Goal: Task Accomplishment & Management: Manage account settings

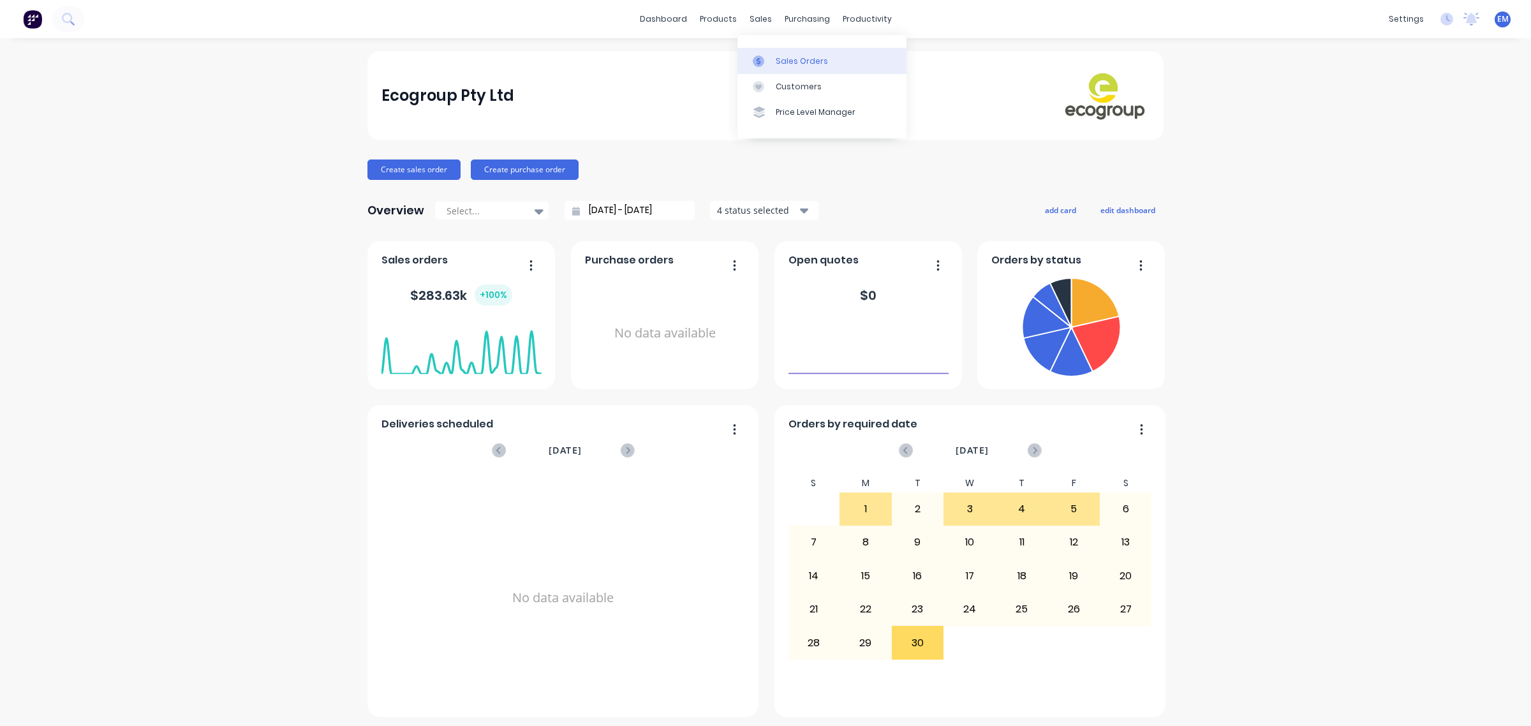
click at [761, 56] on icon at bounding box center [758, 61] width 11 height 11
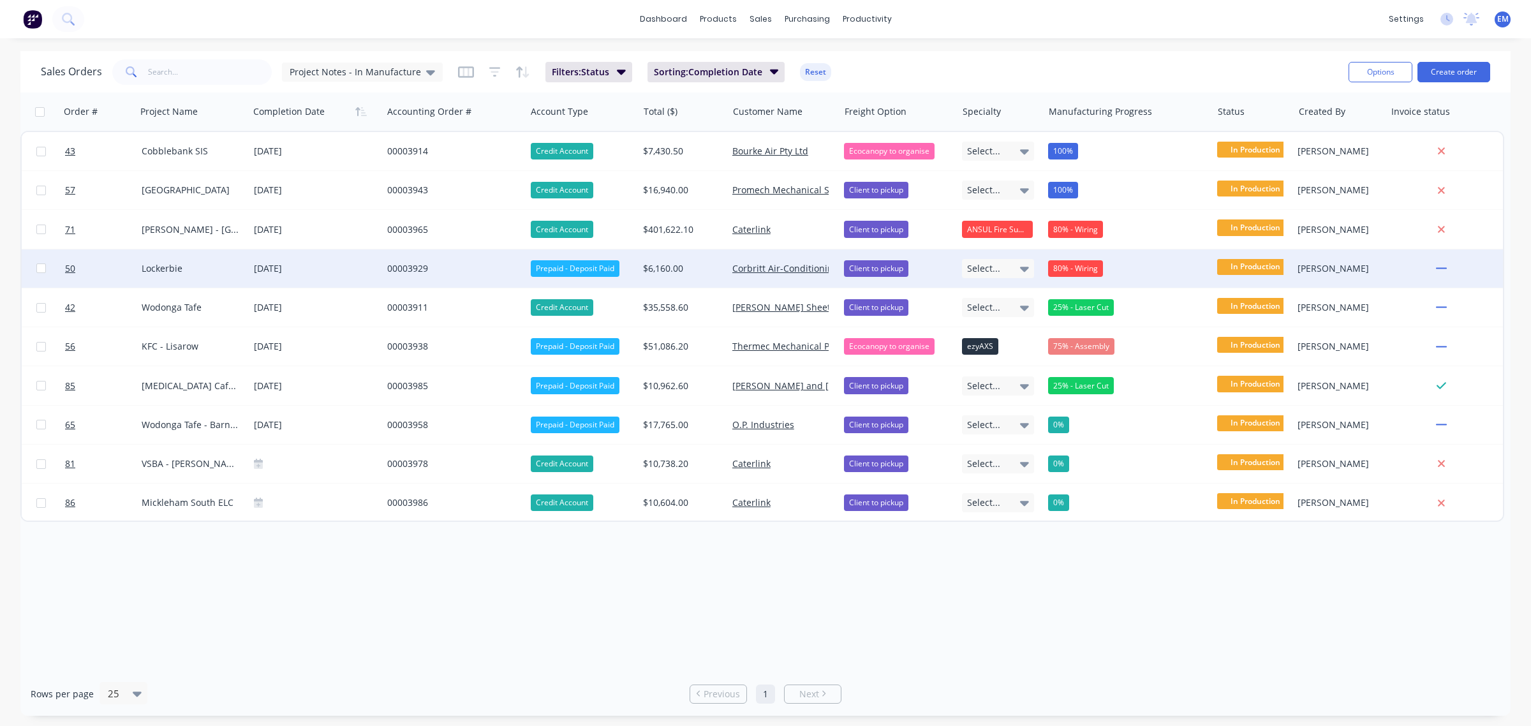
click at [406, 268] on div "00003929" at bounding box center [450, 268] width 127 height 13
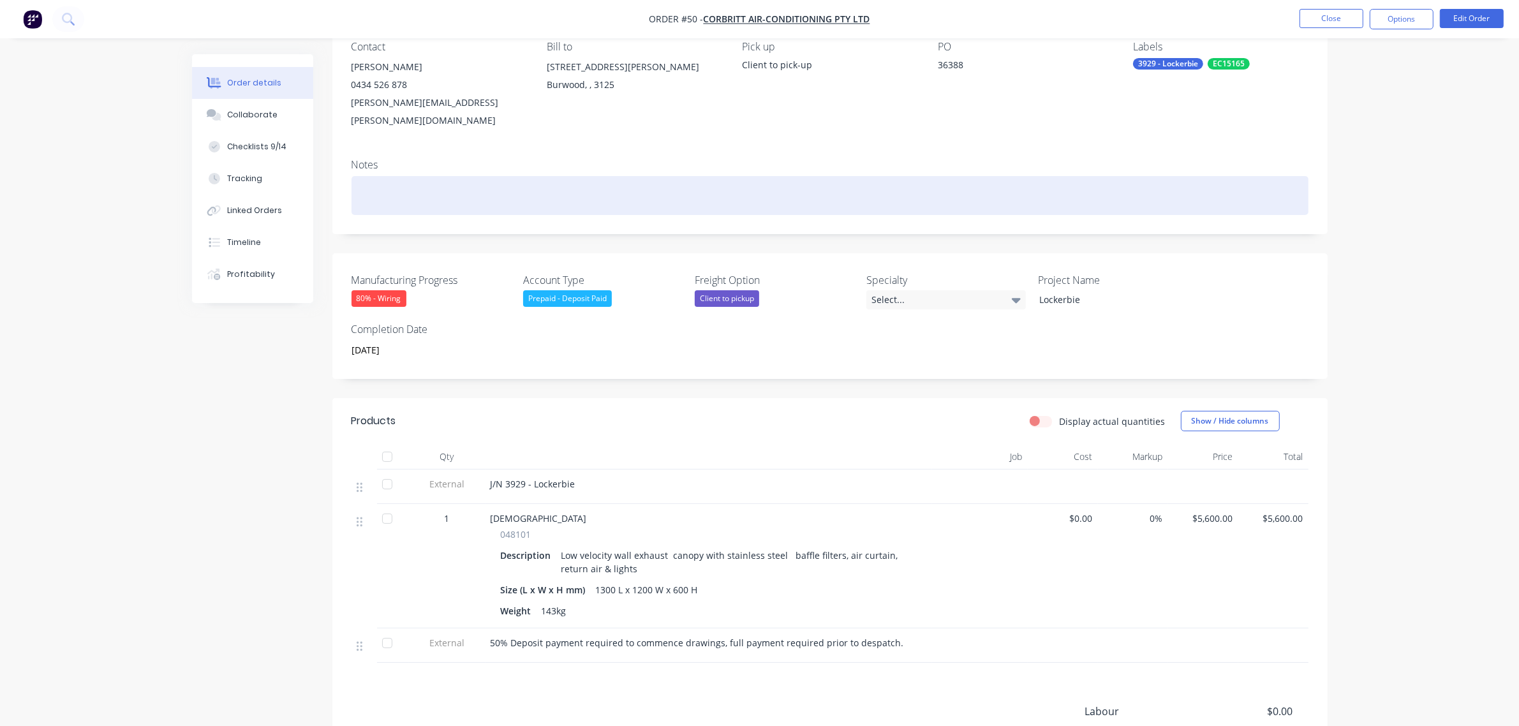
scroll to position [266, 0]
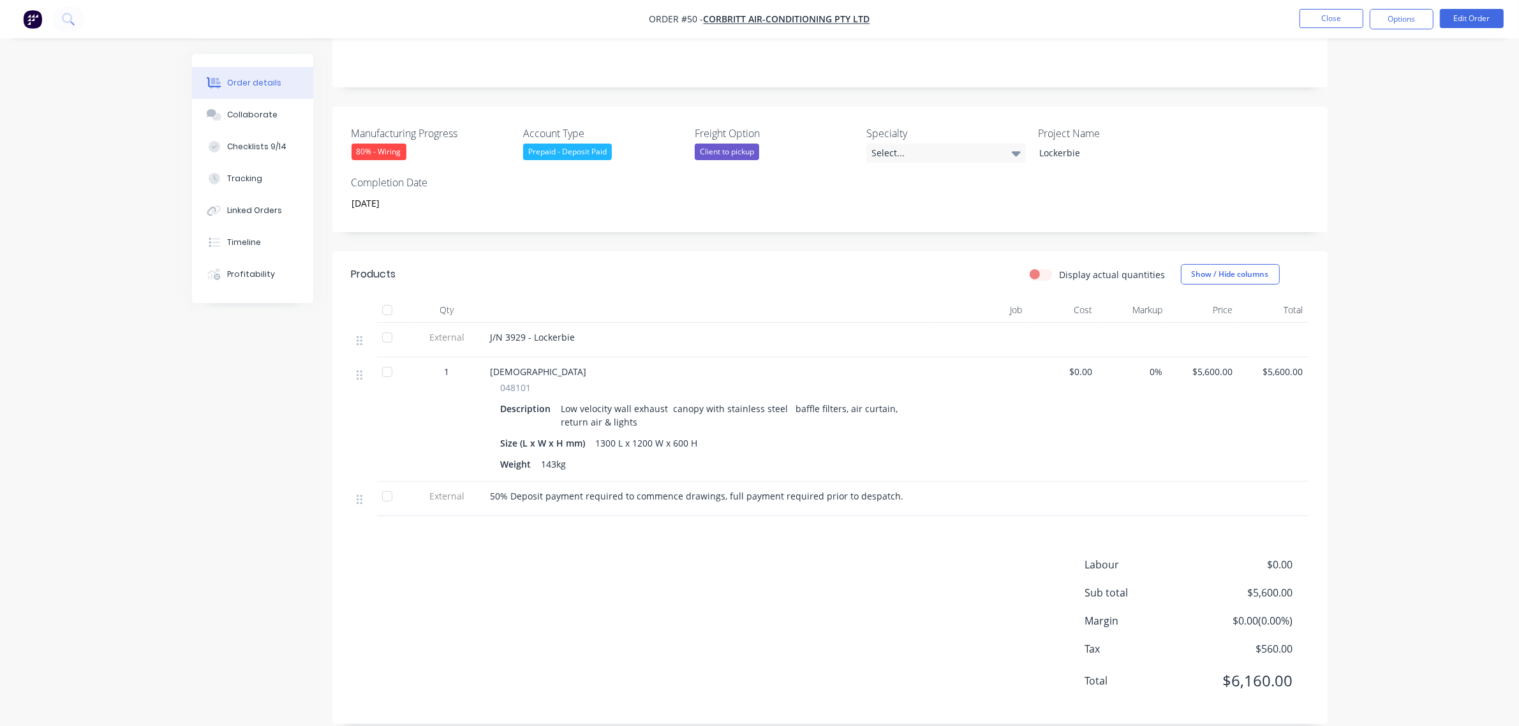
click at [397, 144] on div "80% - Wiring" at bounding box center [379, 152] width 55 height 17
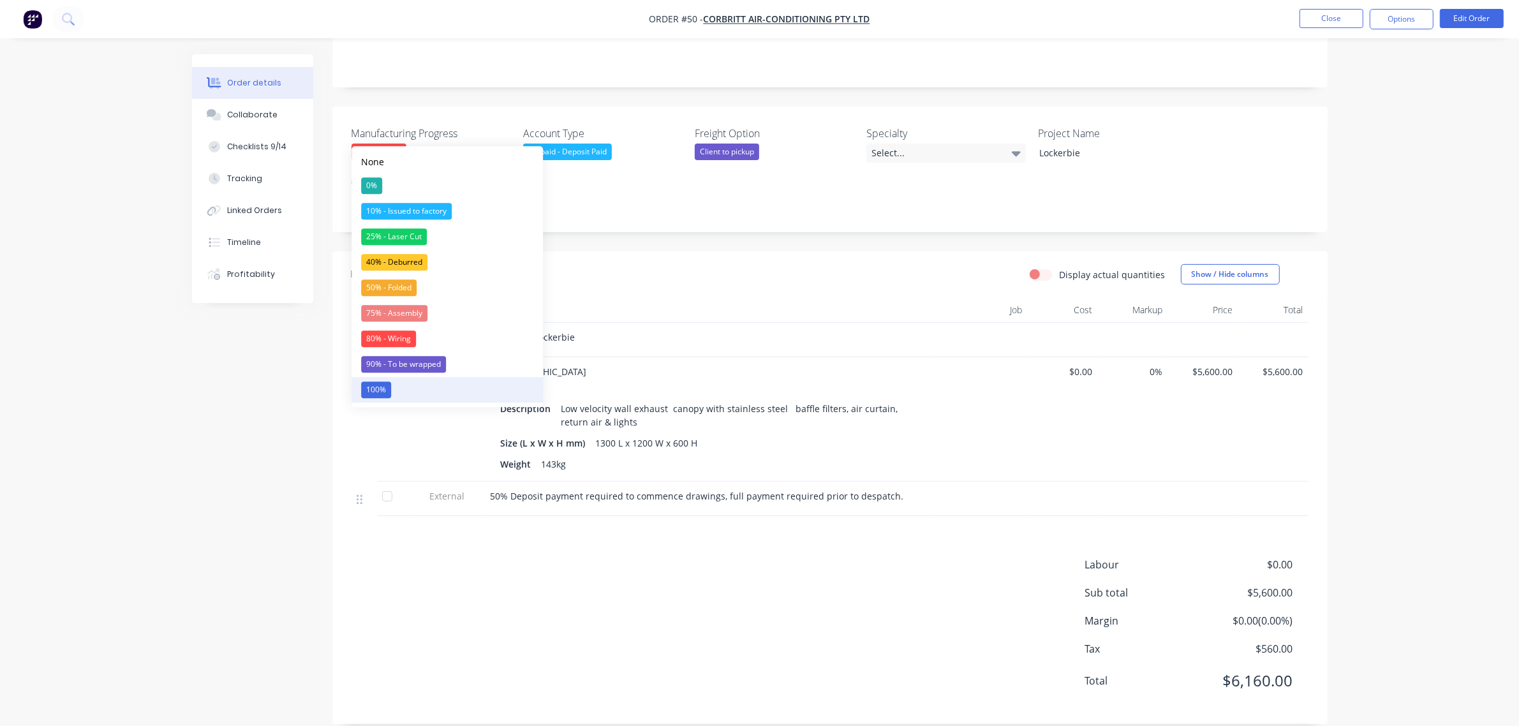
click at [420, 383] on button "100%" at bounding box center [447, 390] width 191 height 26
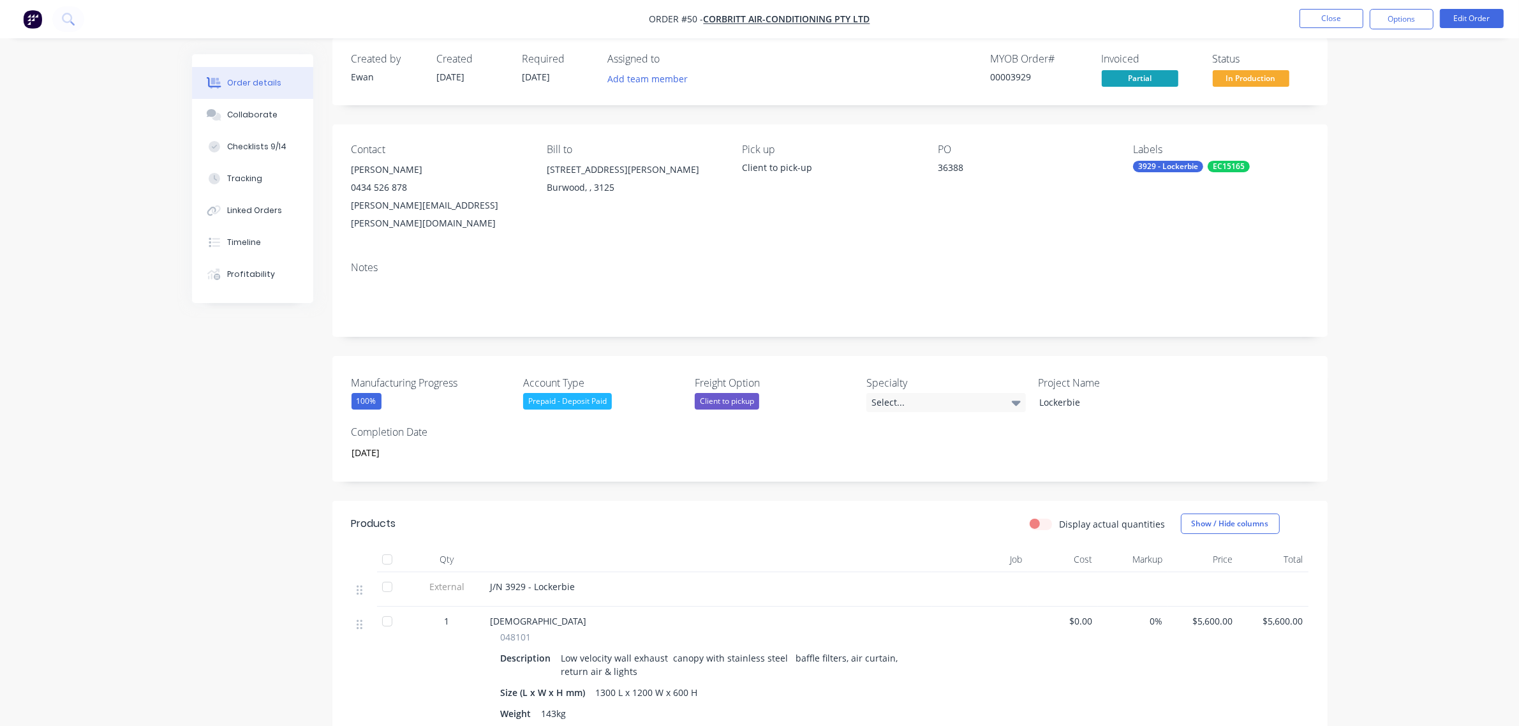
scroll to position [0, 0]
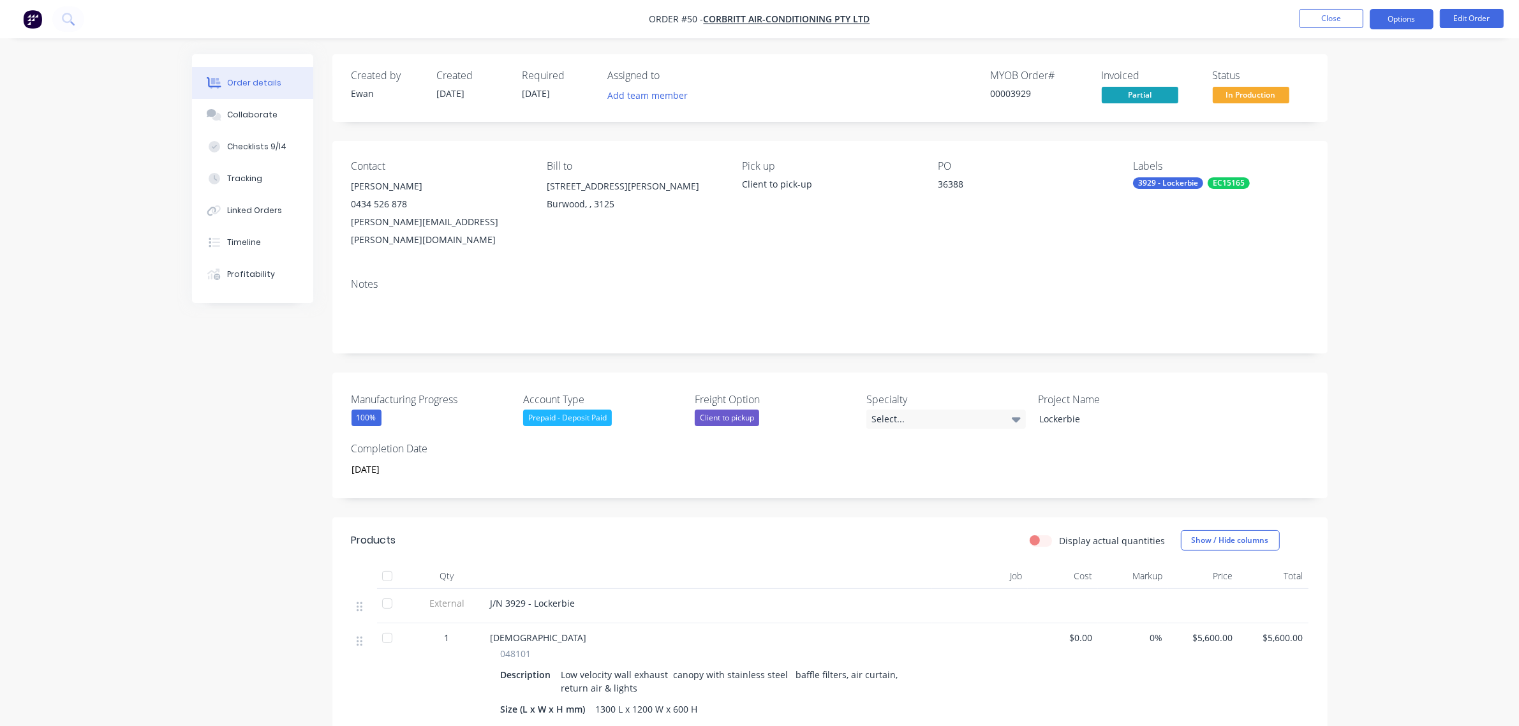
click at [1390, 21] on button "Options" at bounding box center [1402, 19] width 64 height 20
click at [1379, 496] on div "Order details Collaborate Checklists 9/14 Tracking Linked Orders Timeline Profi…" at bounding box center [759, 504] width 1519 height 1009
click at [1393, 17] on button "Options" at bounding box center [1402, 19] width 64 height 20
click at [1338, 103] on div "Partial Invoice" at bounding box center [1363, 103] width 117 height 19
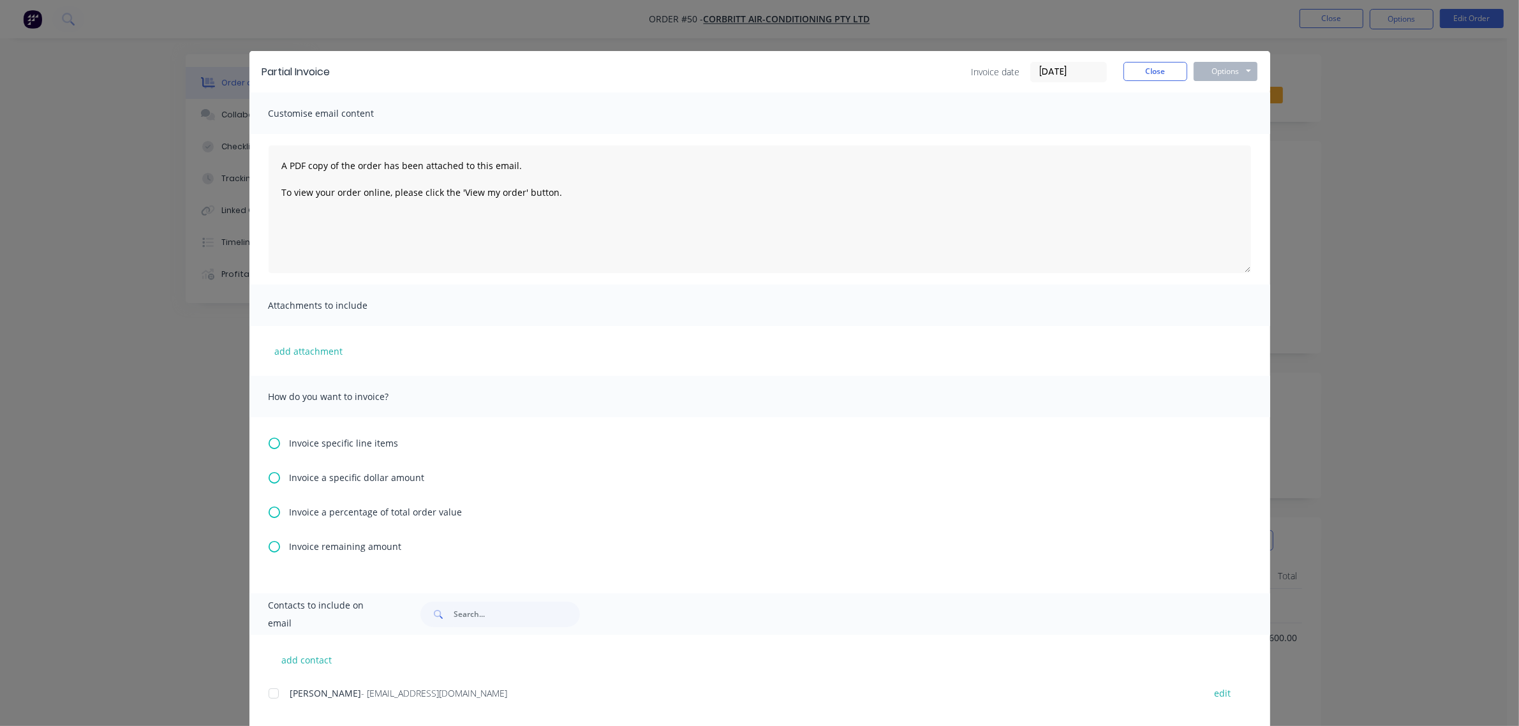
click at [323, 544] on span "Invoice remaining amount" at bounding box center [346, 546] width 112 height 13
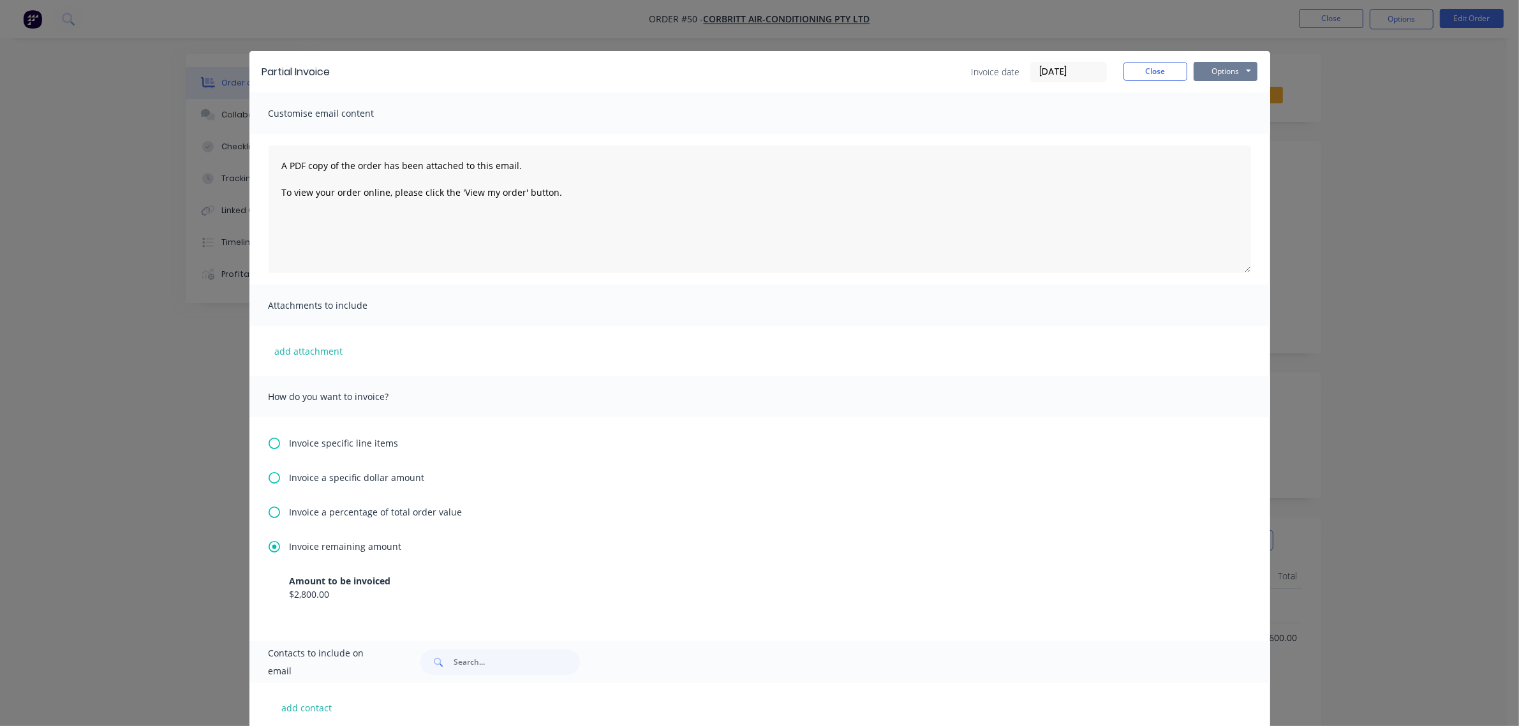
click at [1211, 65] on button "Options" at bounding box center [1226, 71] width 64 height 19
click at [1204, 110] on button "Print" at bounding box center [1235, 115] width 82 height 21
click at [1136, 75] on button "Close" at bounding box center [1155, 71] width 64 height 19
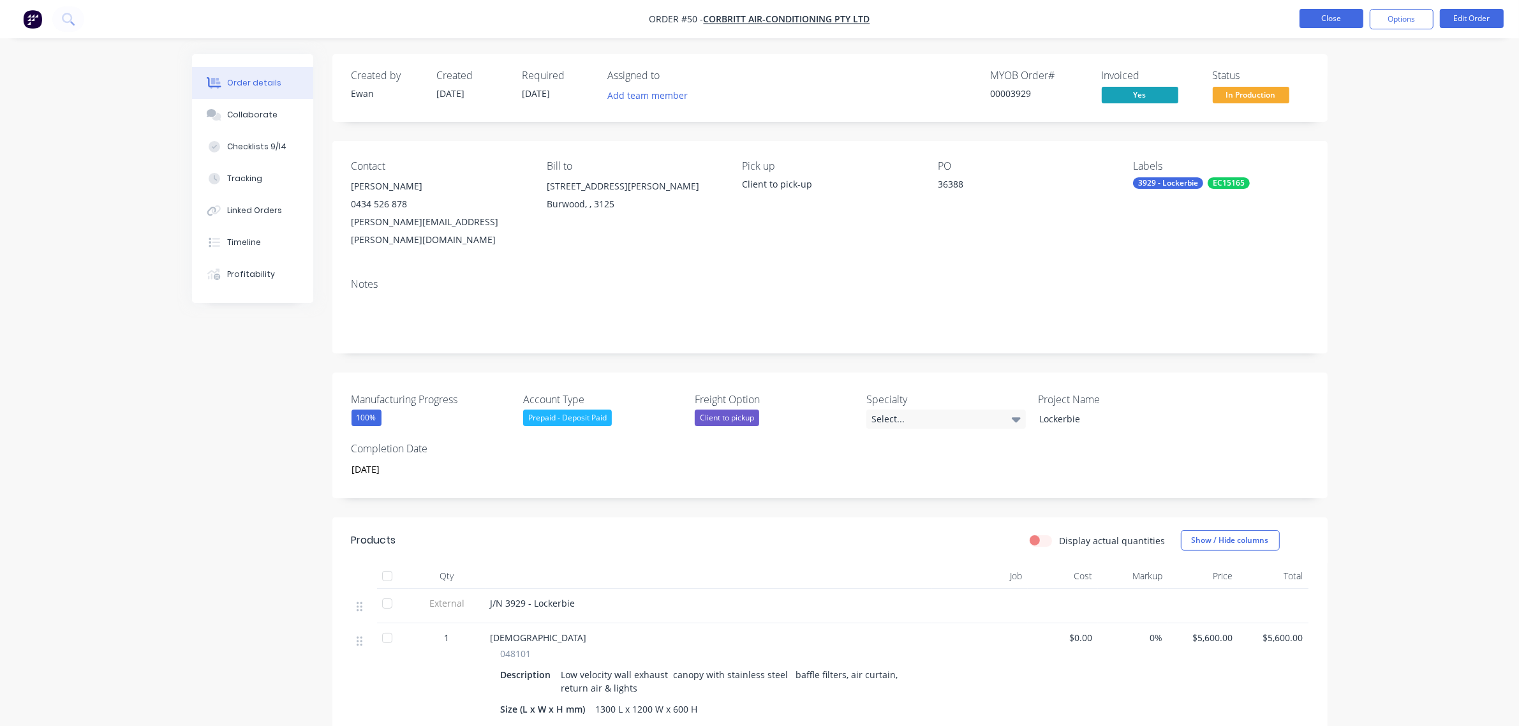
click at [1347, 22] on button "Close" at bounding box center [1332, 18] width 64 height 19
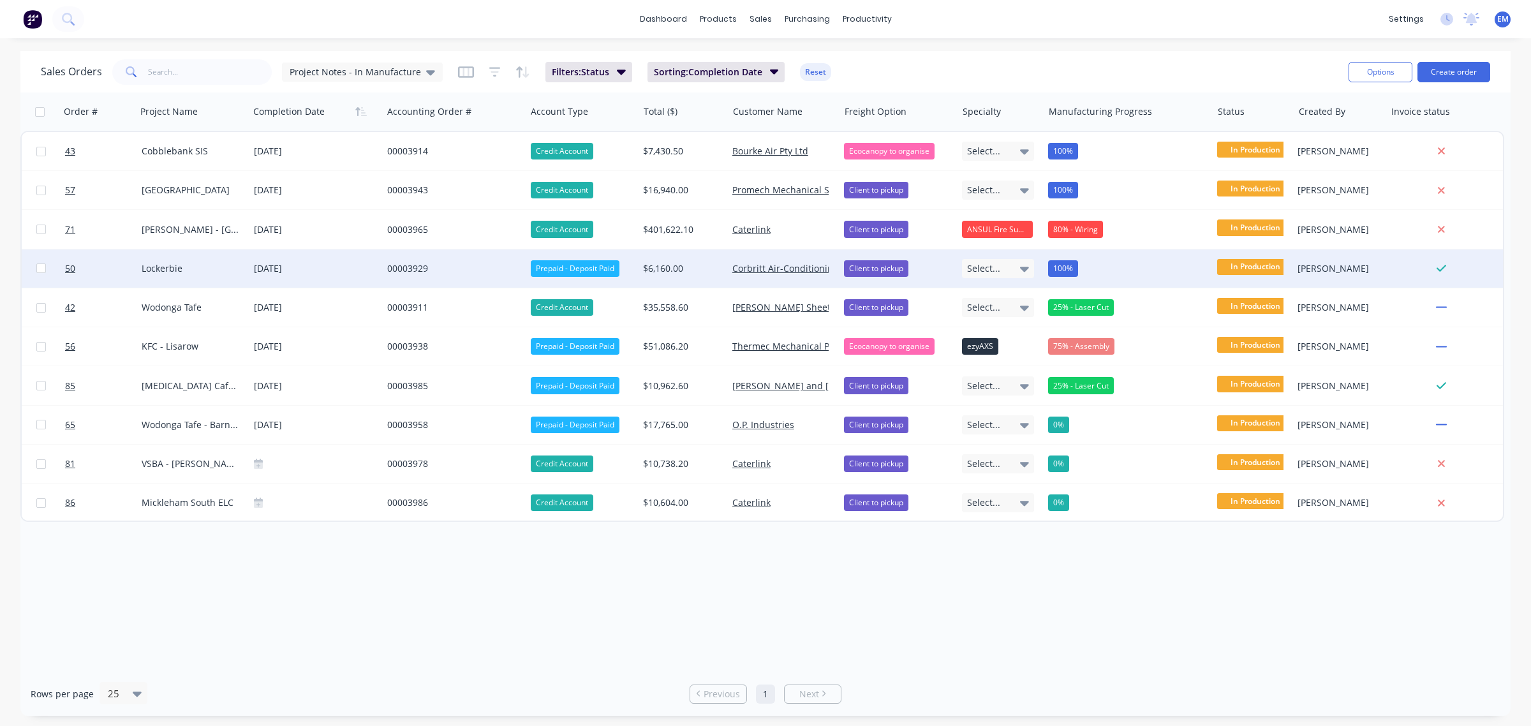
click at [401, 269] on div "00003929" at bounding box center [450, 268] width 127 height 13
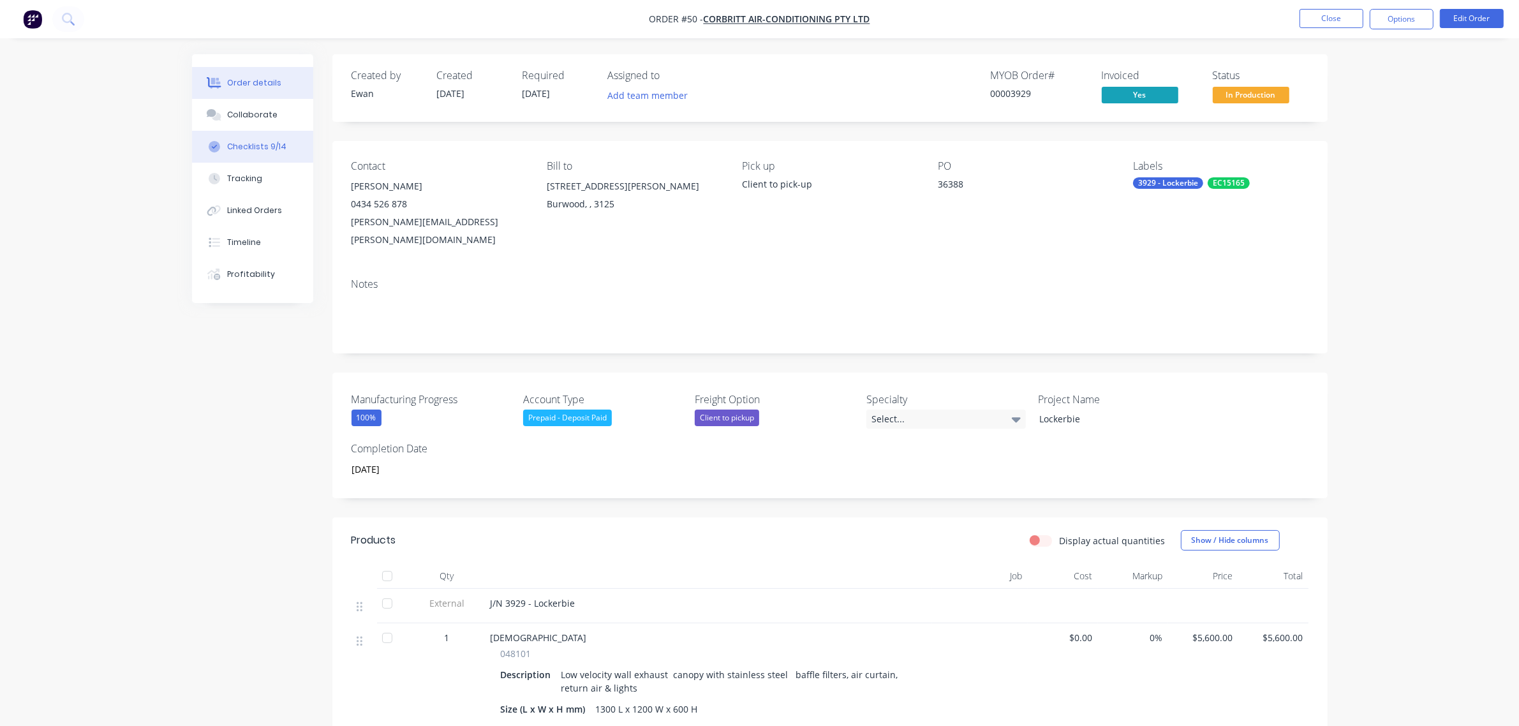
click at [260, 147] on div "Checklists 9/14" at bounding box center [256, 146] width 59 height 11
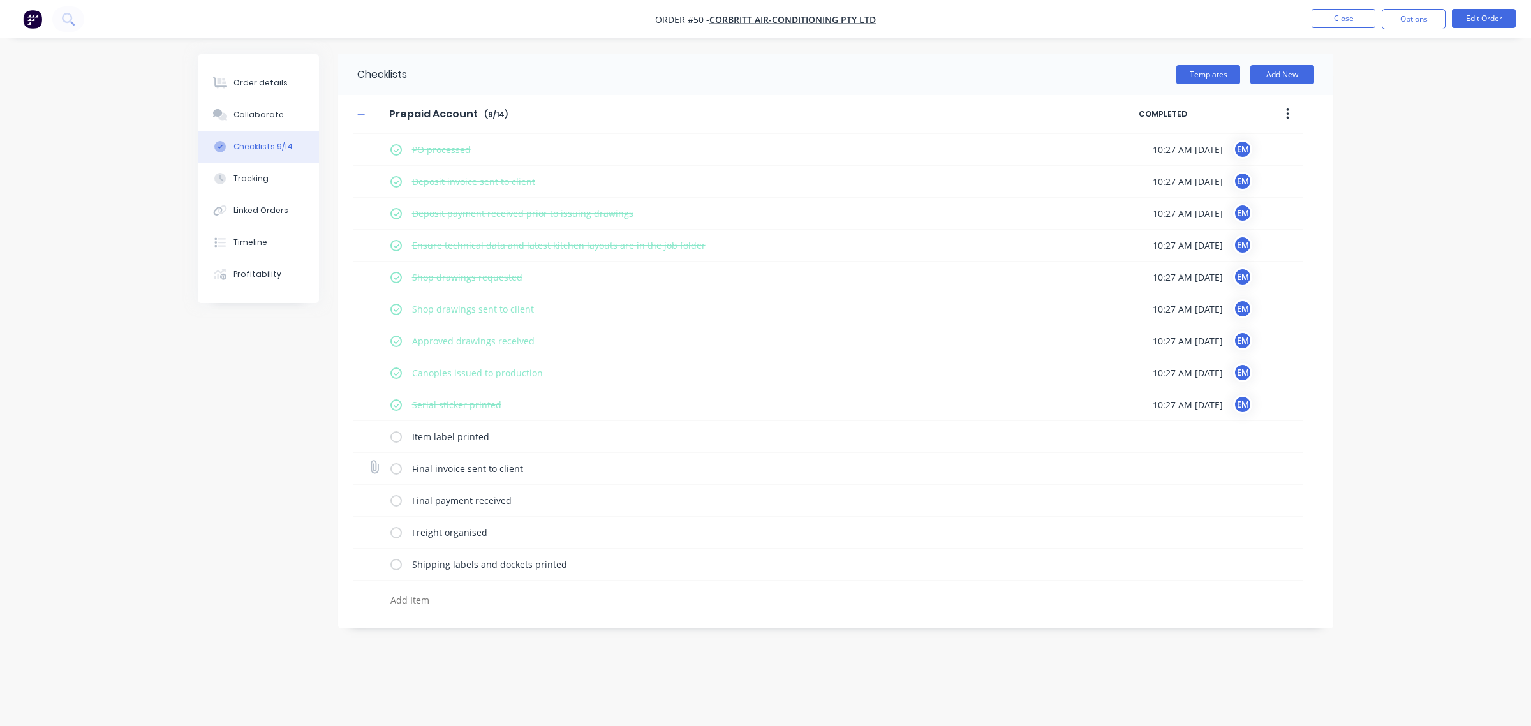
click at [394, 468] on label at bounding box center [395, 468] width 11 height 13
click at [0, 0] on input "checkbox" at bounding box center [0, 0] width 0 height 0
click at [397, 439] on label at bounding box center [395, 436] width 11 height 13
click at [0, 0] on input "checkbox" at bounding box center [0, 0] width 0 height 0
type textarea "x"
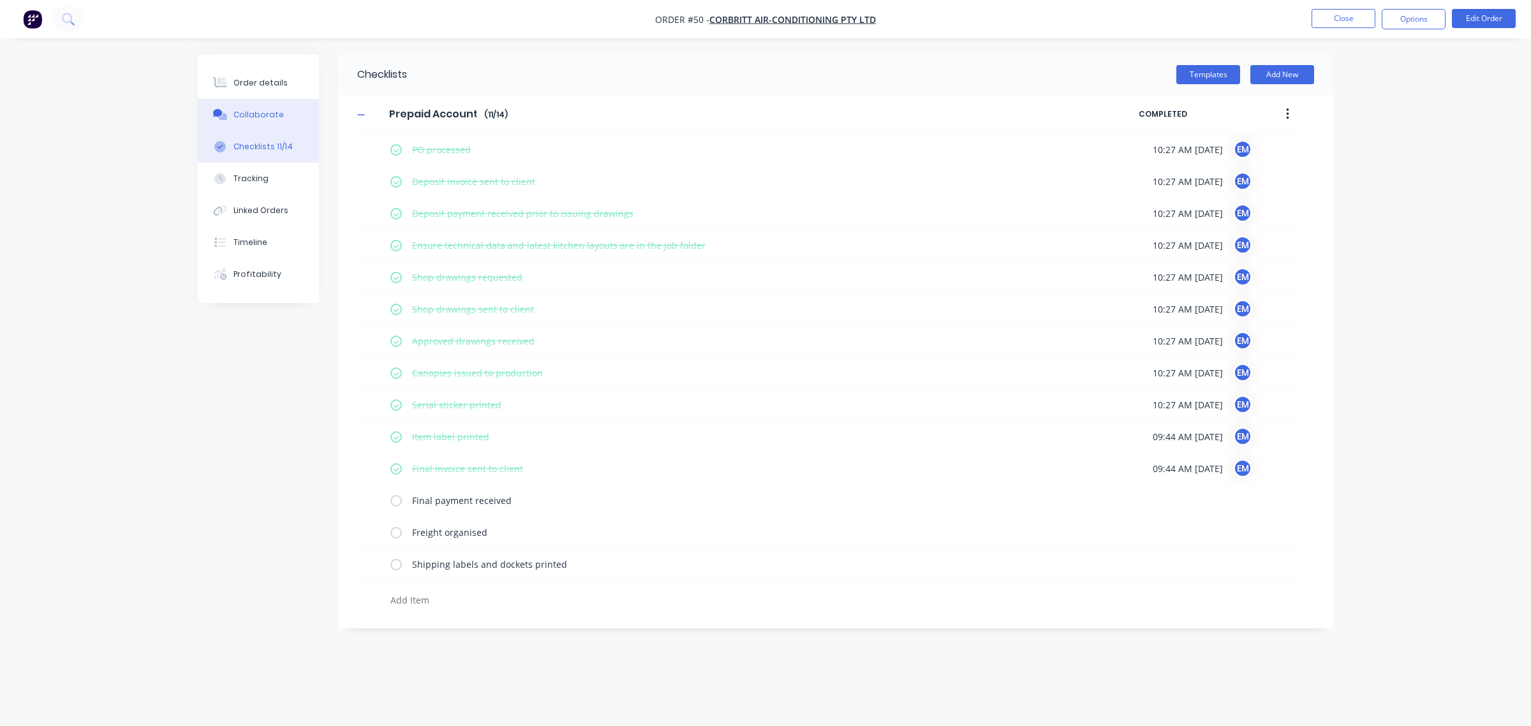
click at [253, 103] on button "Collaborate" at bounding box center [258, 115] width 121 height 32
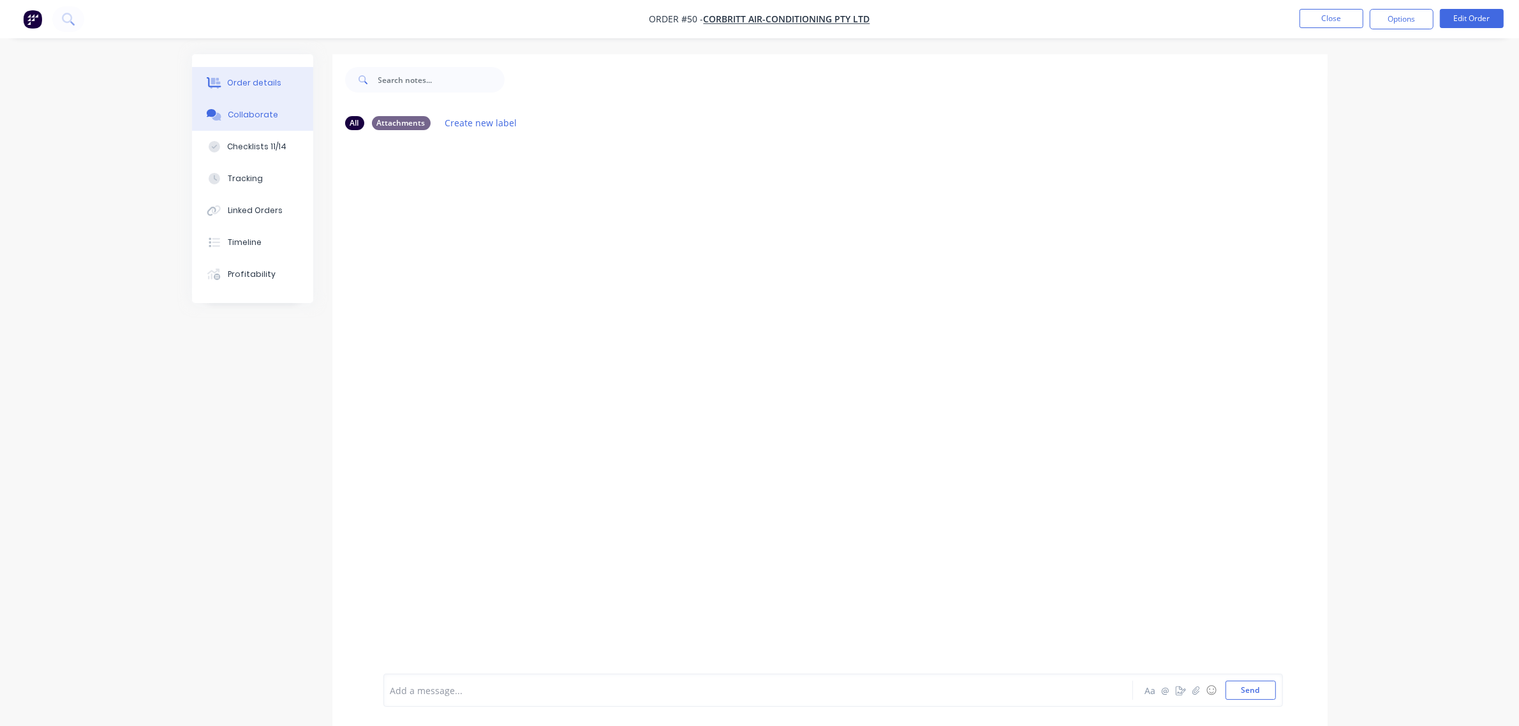
click at [256, 77] on div "Order details" at bounding box center [254, 82] width 54 height 11
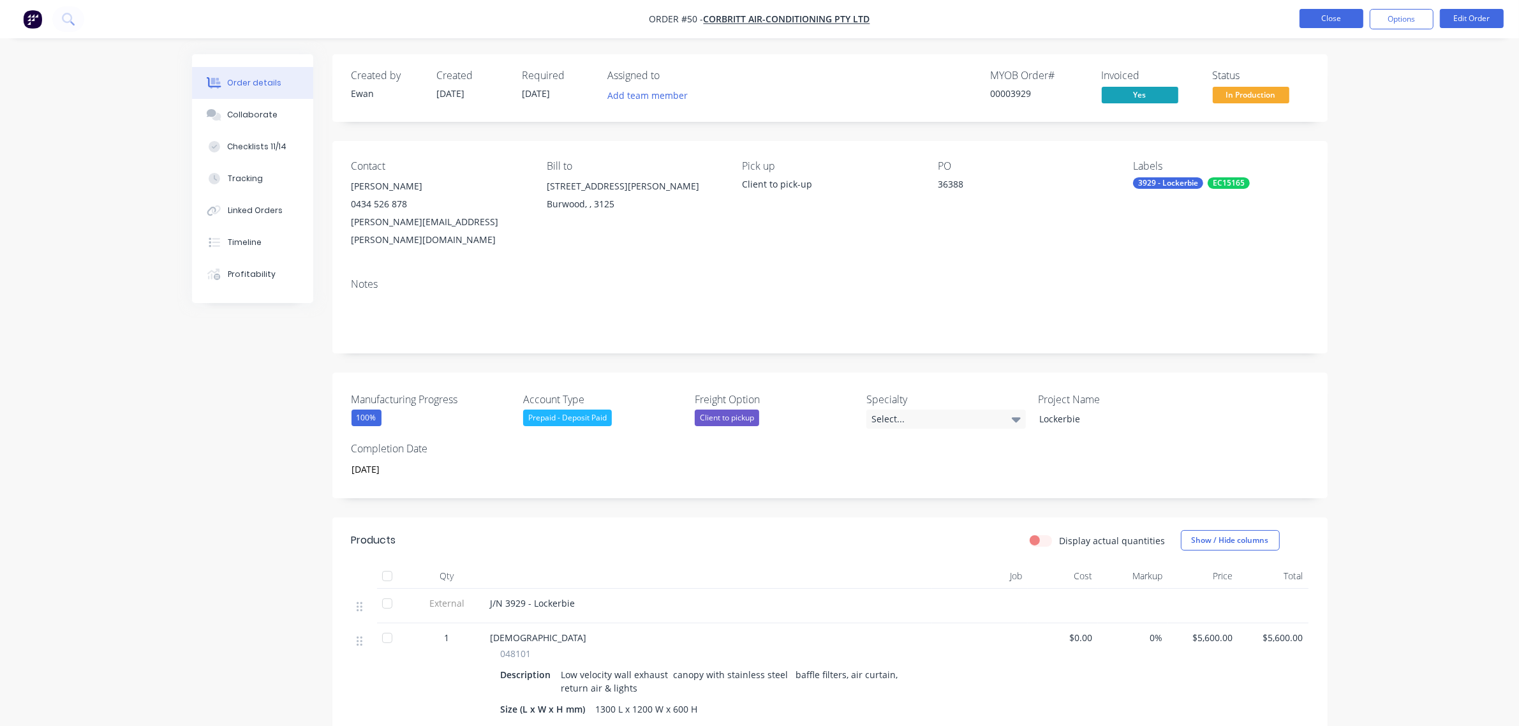
click at [1312, 22] on button "Close" at bounding box center [1332, 18] width 64 height 19
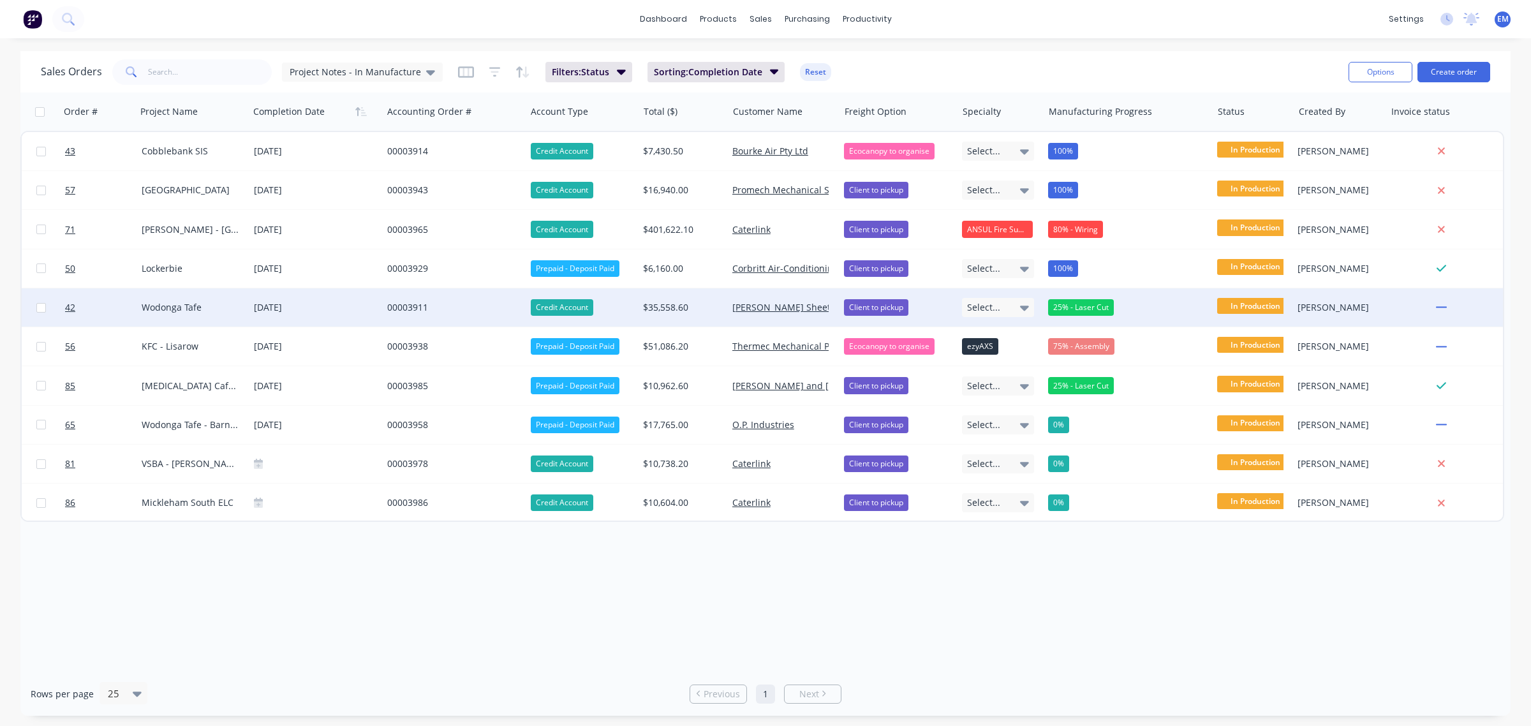
click at [1077, 308] on div "25% - Laser Cut" at bounding box center [1081, 307] width 66 height 17
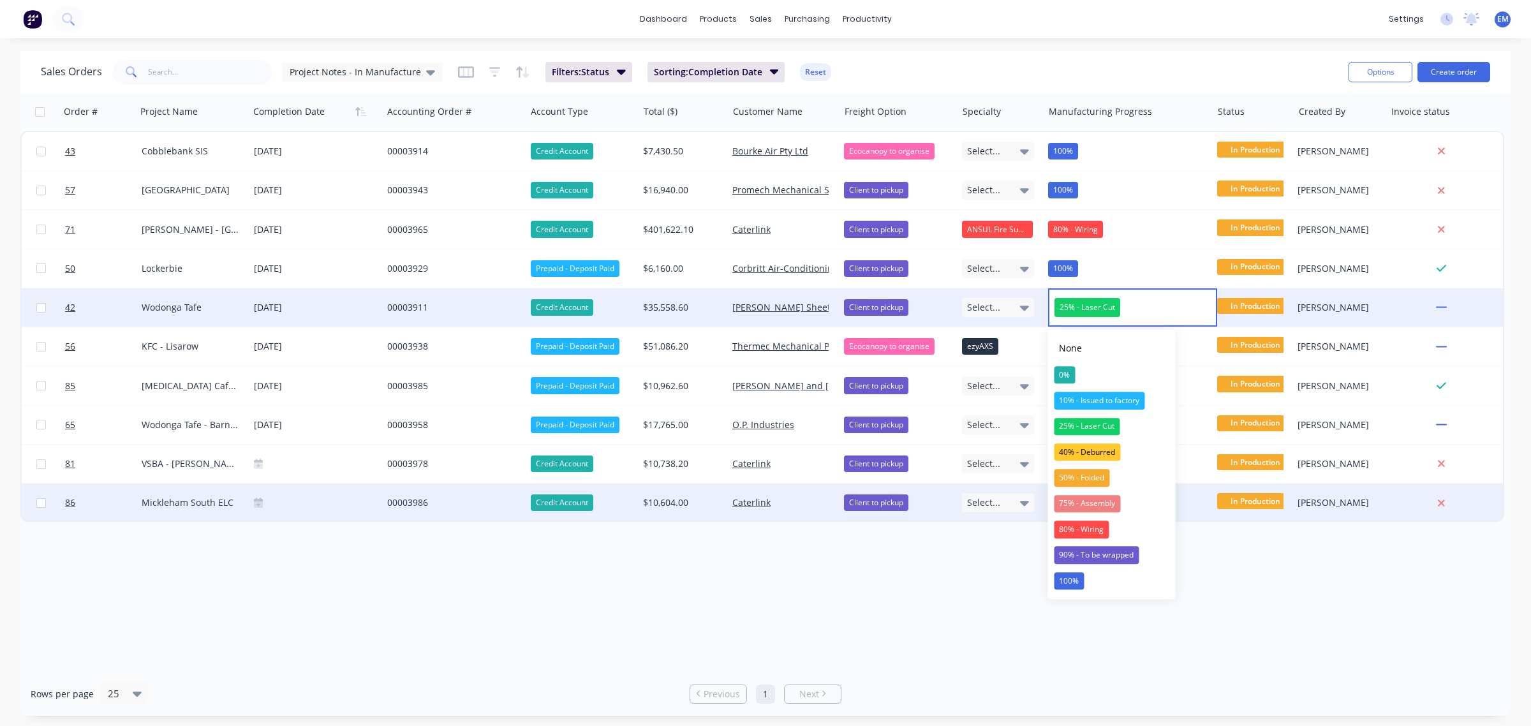
click at [1102, 504] on div "75% - Assembly" at bounding box center [1087, 504] width 66 height 18
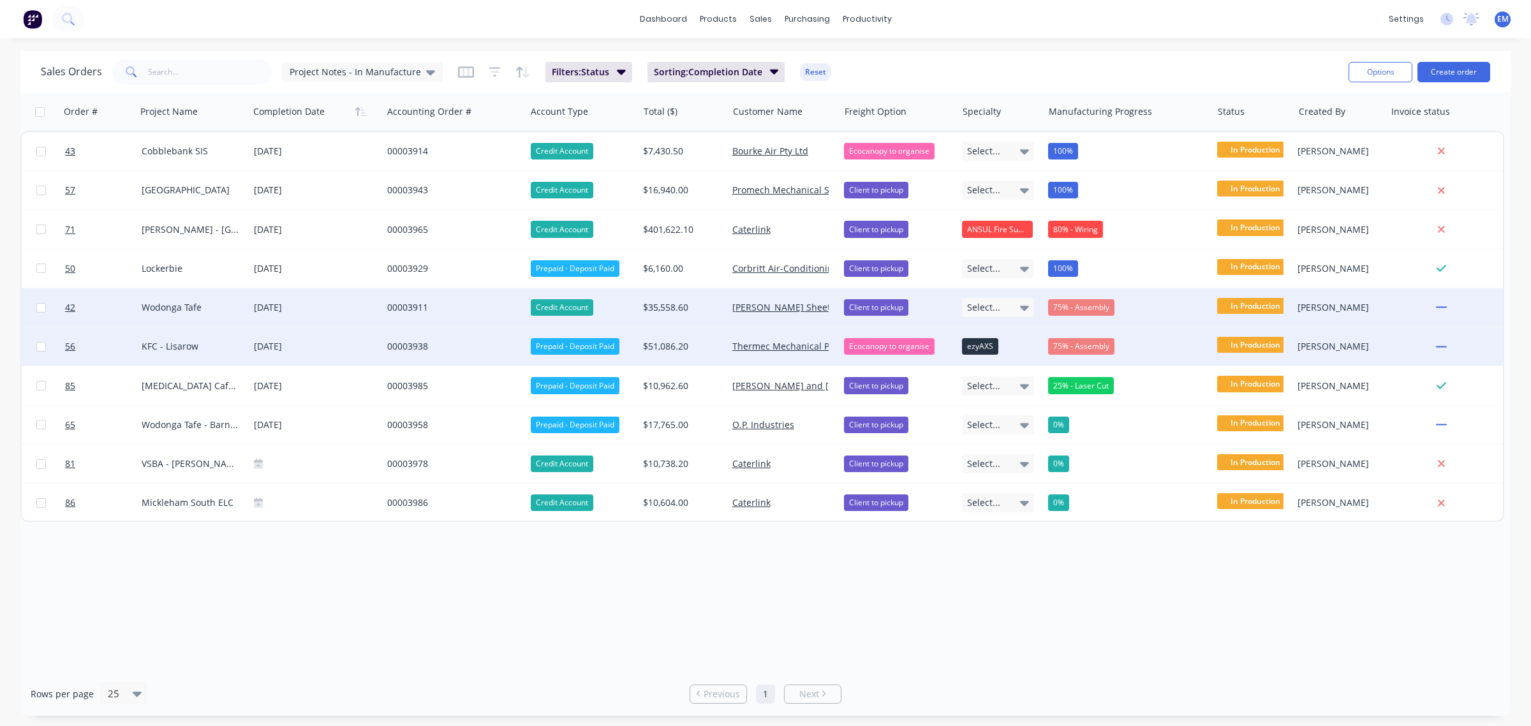
click at [1085, 350] on div "75% - Assembly" at bounding box center [1081, 346] width 66 height 17
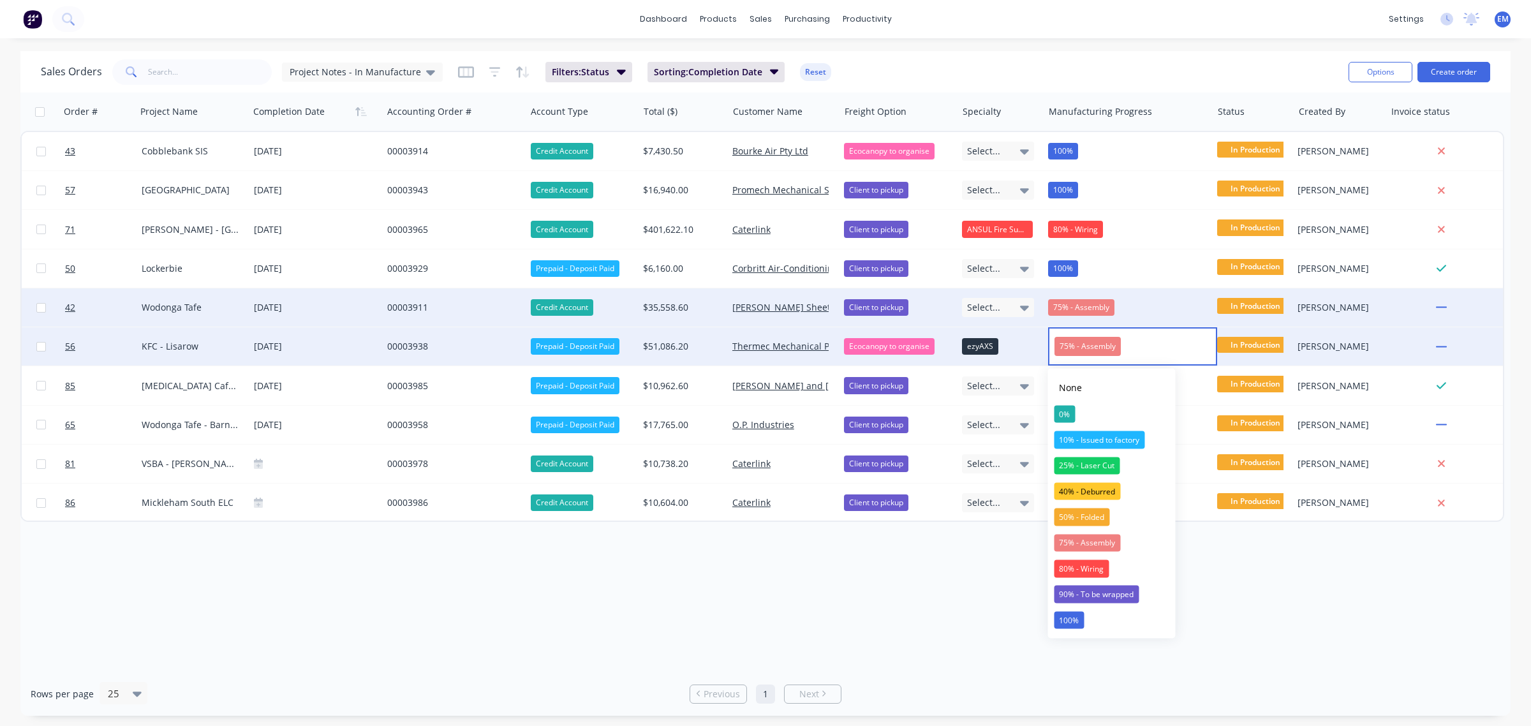
click at [975, 605] on div "Order # Project Name Completion Date Accounting Order # Account Type Total ($) …" at bounding box center [765, 382] width 1490 height 579
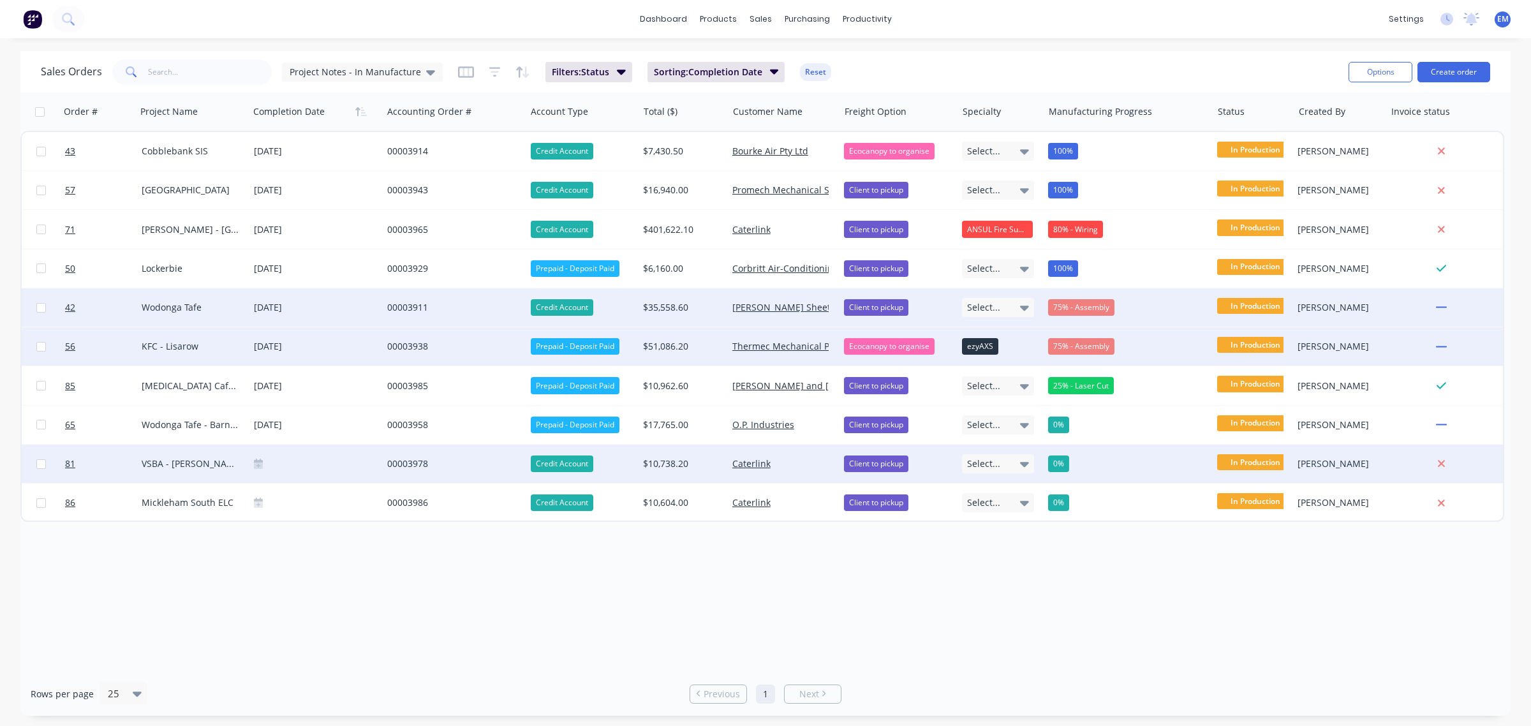
click at [254, 461] on icon at bounding box center [258, 464] width 9 height 10
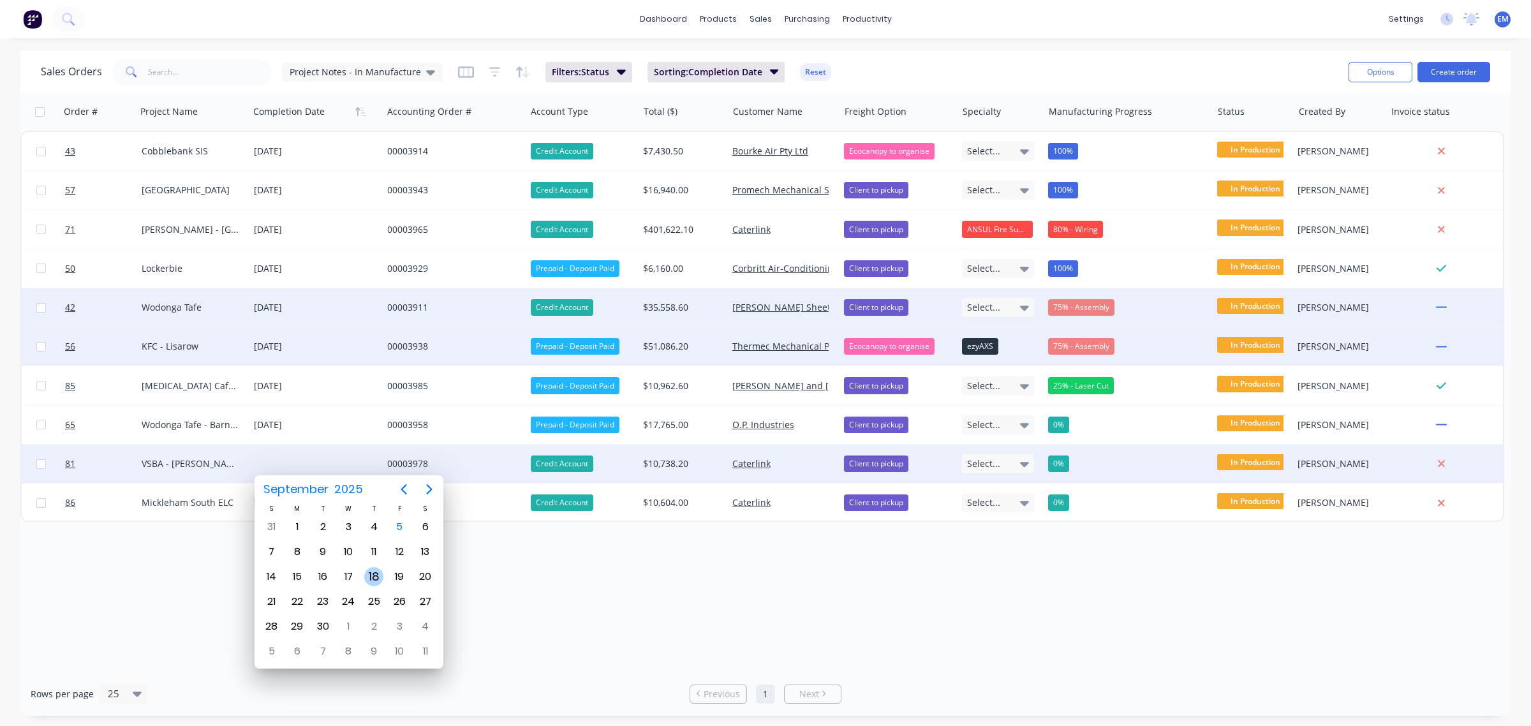
click at [376, 570] on div "18" at bounding box center [373, 576] width 19 height 19
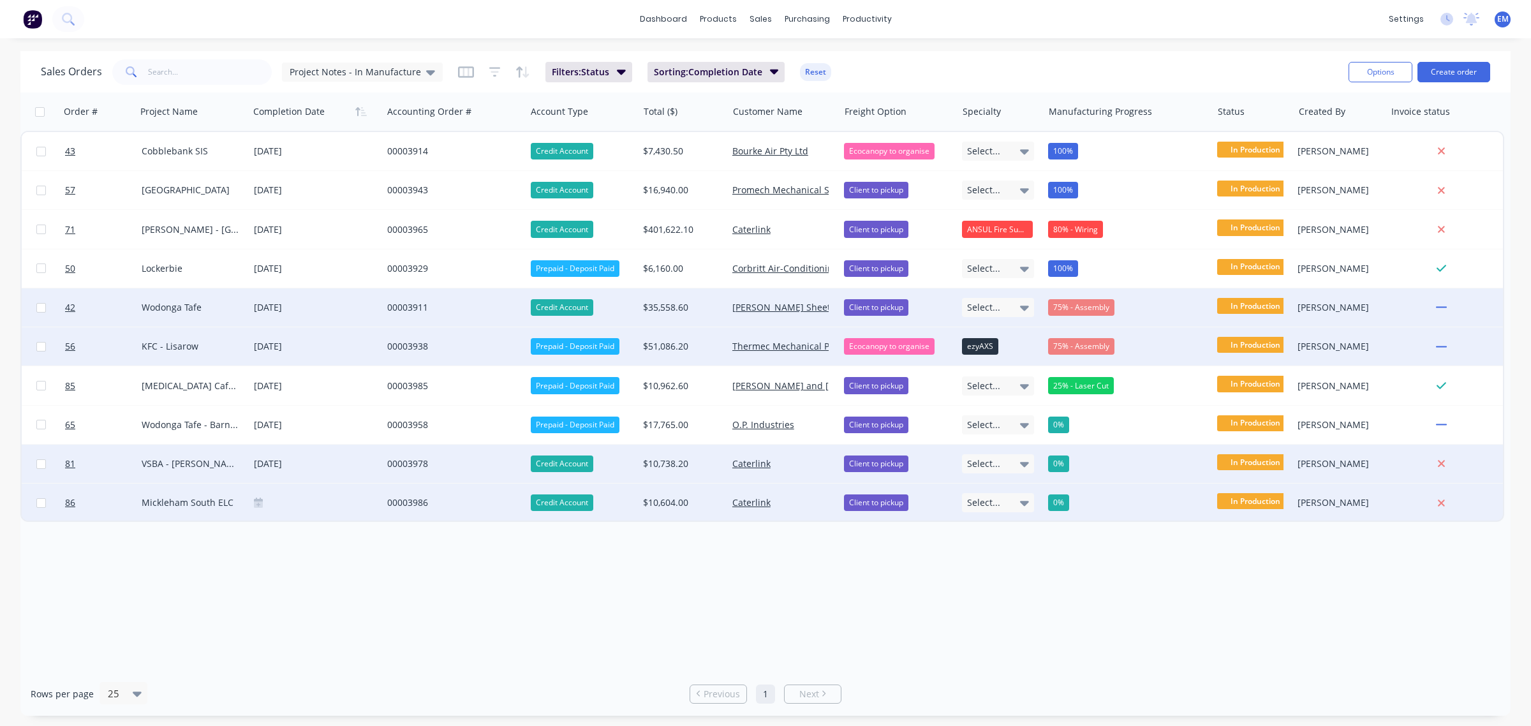
click at [260, 496] on div at bounding box center [315, 503] width 133 height 38
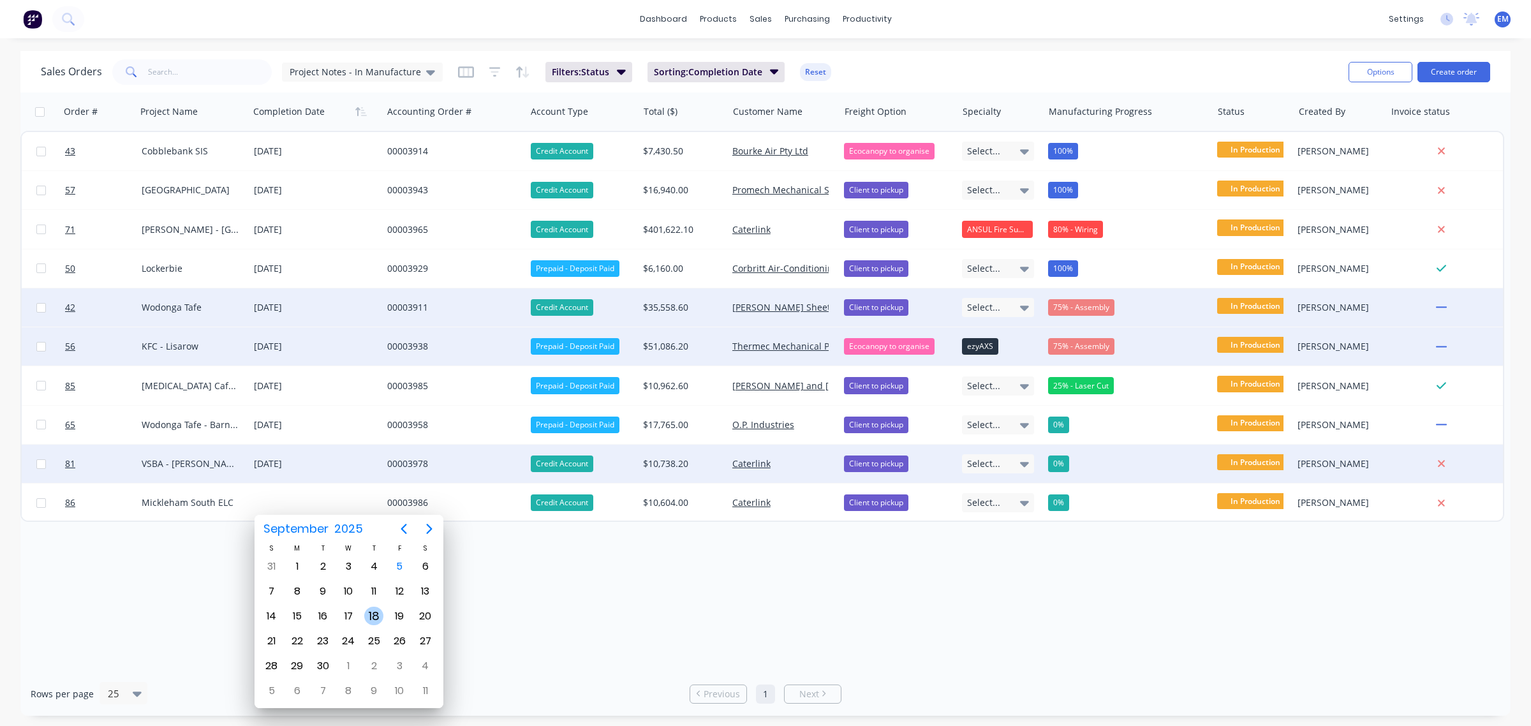
click at [378, 614] on div "18" at bounding box center [373, 616] width 19 height 19
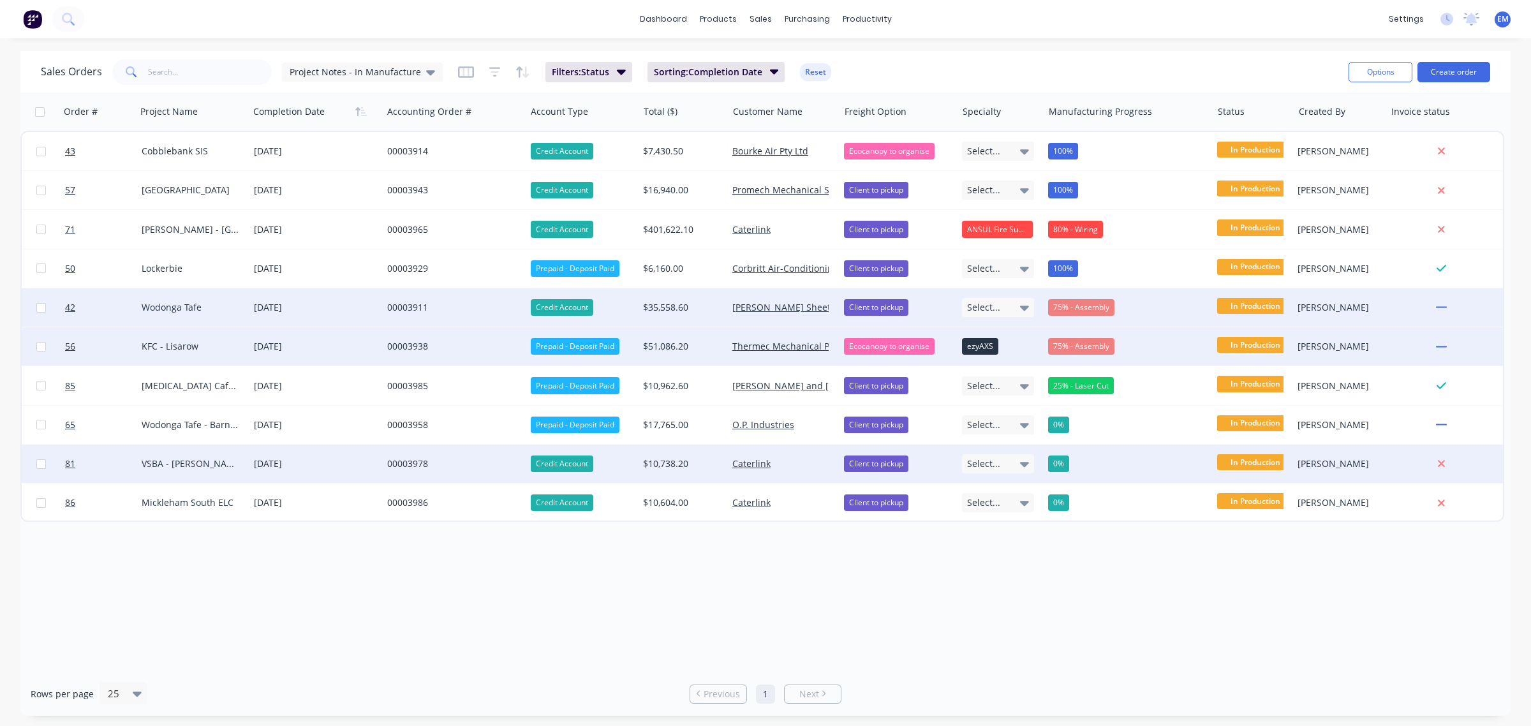
click at [483, 581] on div "Order # Project Name Completion Date Accounting Order # Account Type Total ($) …" at bounding box center [765, 382] width 1490 height 579
